Goal: Transaction & Acquisition: Purchase product/service

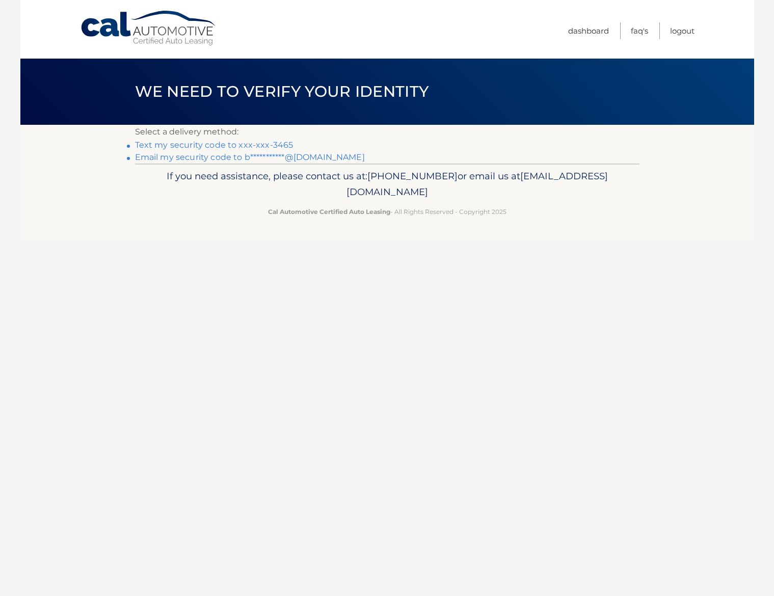
click at [269, 145] on link "Text my security code to xxx-xxx-3465" at bounding box center [214, 145] width 158 height 10
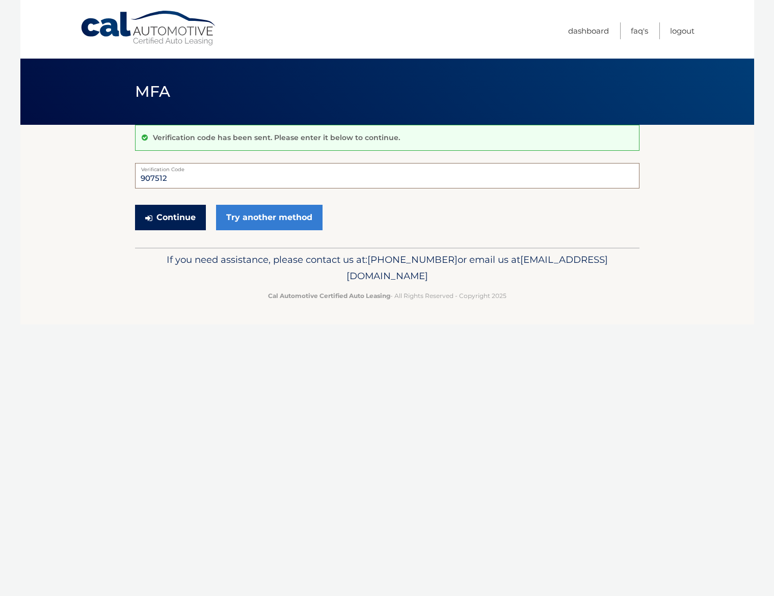
type input "907512"
click at [169, 215] on button "Continue" at bounding box center [170, 217] width 71 height 25
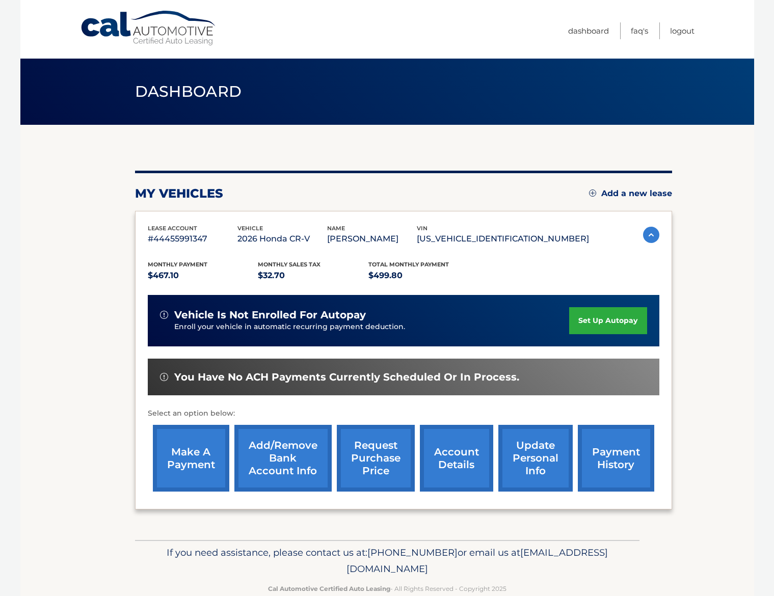
click at [205, 453] on link "make a payment" at bounding box center [191, 458] width 76 height 67
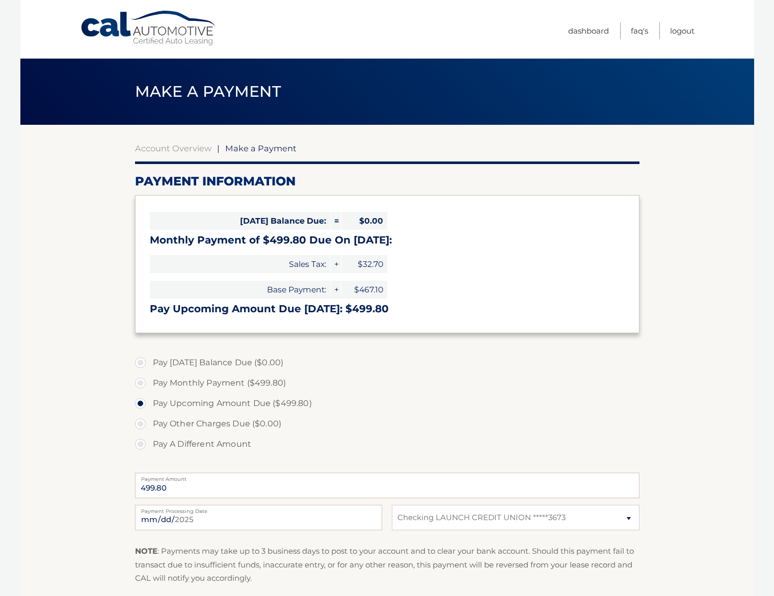
select select "MDFkYTIzNzItOGMxYS00YzI5LWJiOTEtM2YxMmRjYzkzMmY5"
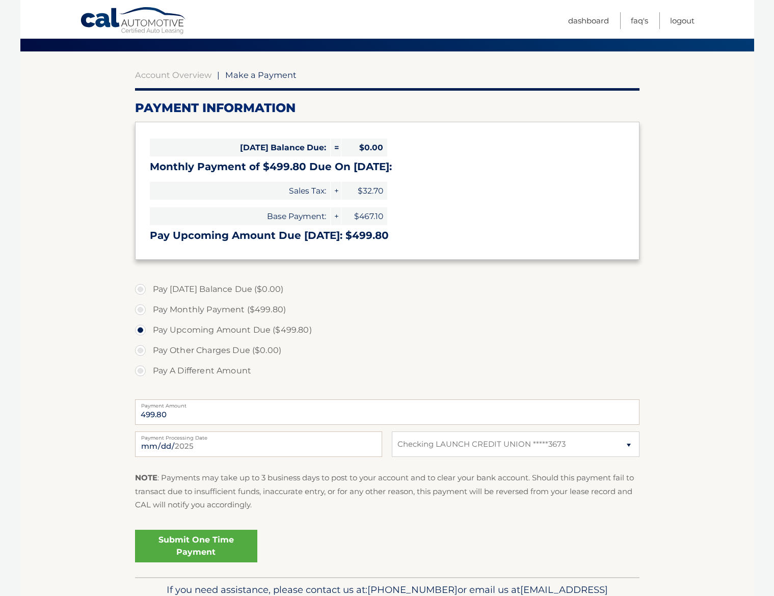
scroll to position [82, 0]
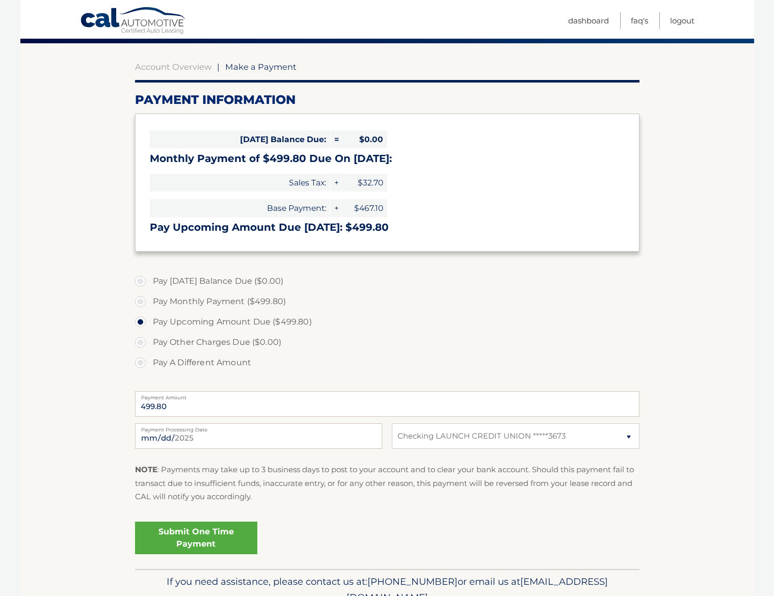
click at [202, 529] on link "Submit One Time Payment" at bounding box center [196, 538] width 122 height 33
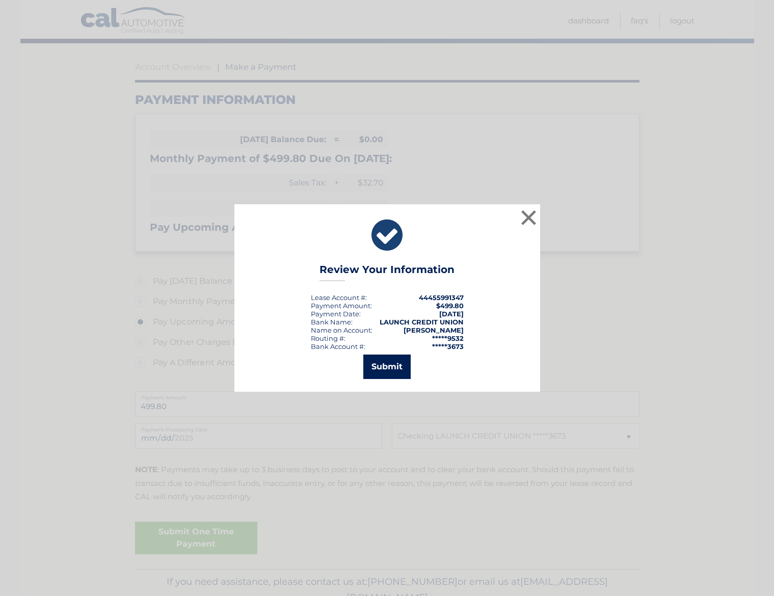
click at [392, 376] on button "Submit" at bounding box center [386, 367] width 47 height 24
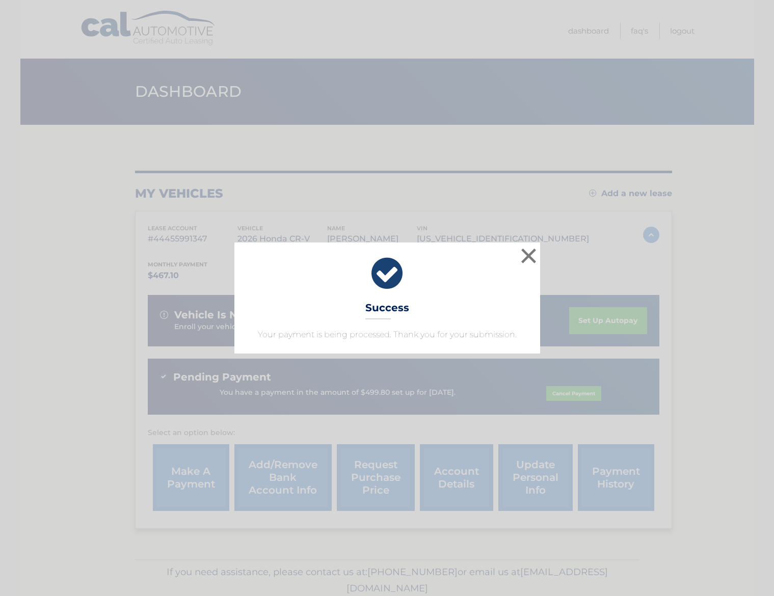
click at [528, 258] on button "×" at bounding box center [529, 256] width 20 height 20
